Goal: Task Accomplishment & Management: Manage account settings

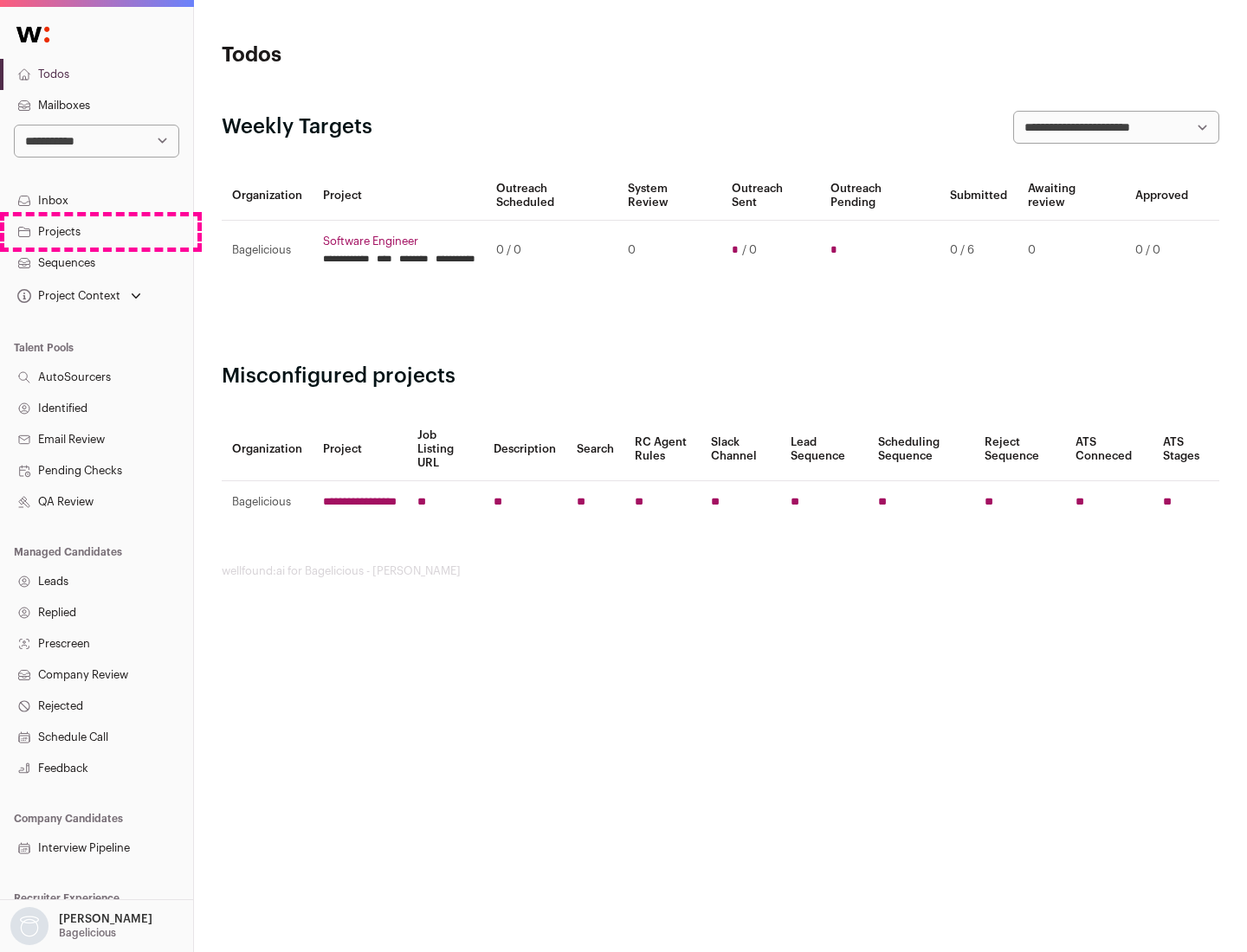
click at [96, 231] on link "Projects" at bounding box center [96, 232] width 193 height 32
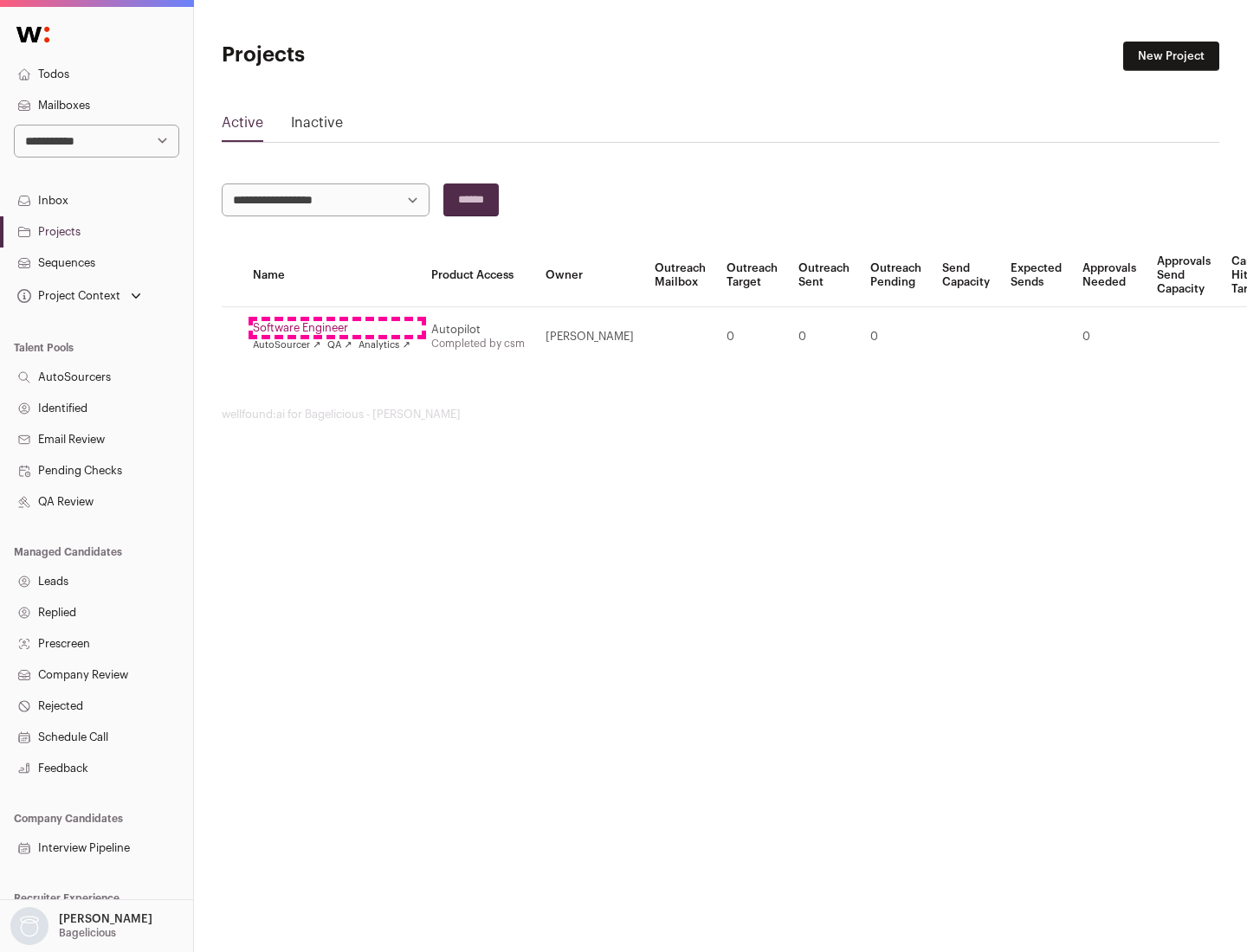
click at [337, 328] on link "Software Engineer" at bounding box center [331, 328] width 158 height 14
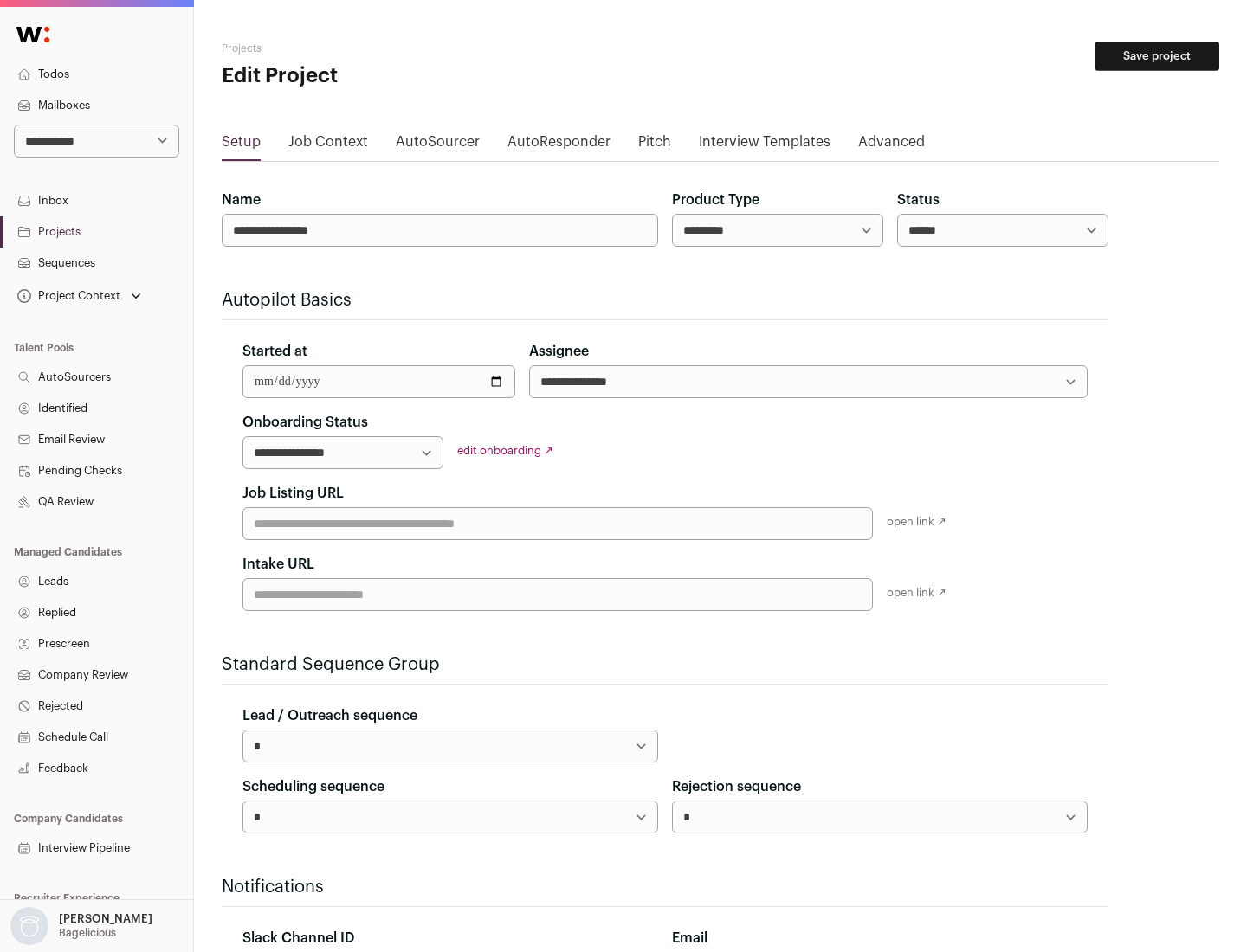
click at [1157, 56] on button "Save project" at bounding box center [1157, 56] width 125 height 30
